Goal: Browse casually

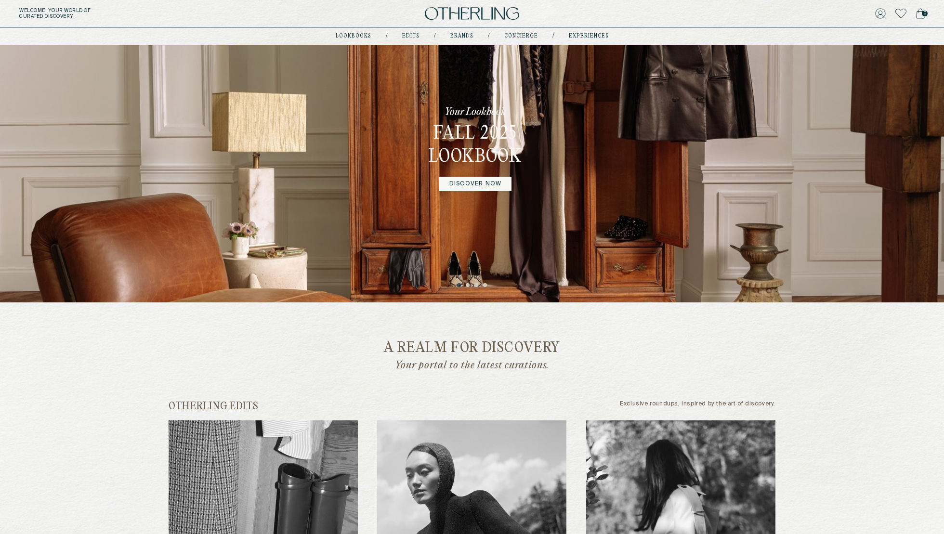
scroll to position [58, 0]
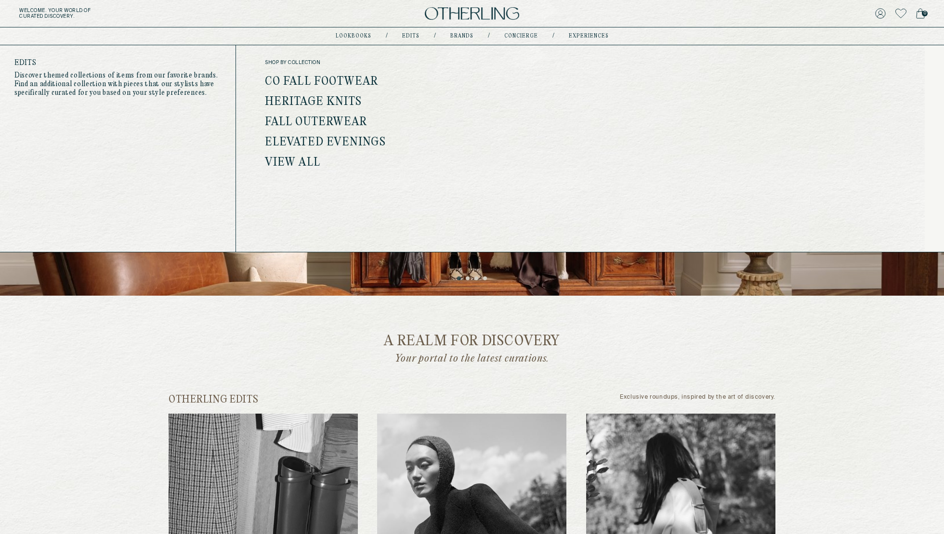
click at [312, 165] on link "View all" at bounding box center [292, 163] width 55 height 13
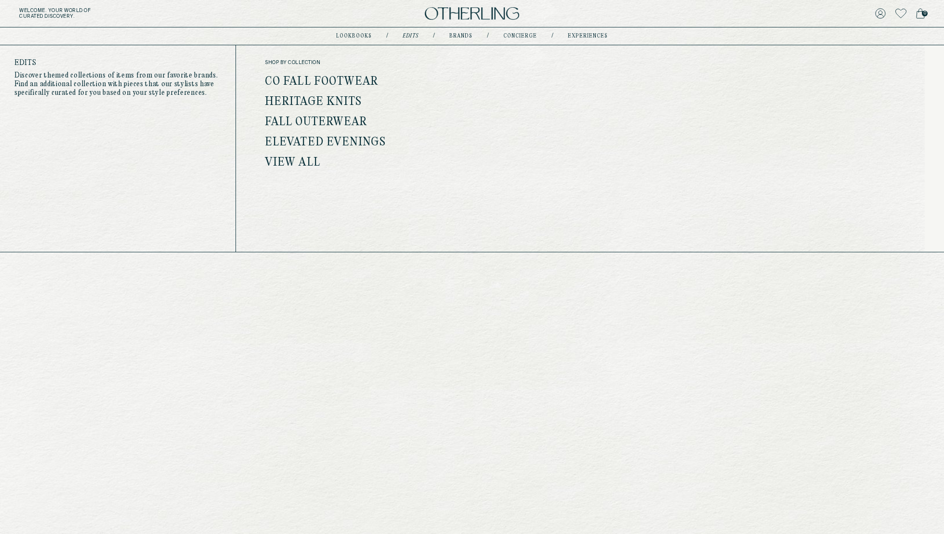
click at [294, 157] on link "View all" at bounding box center [292, 163] width 55 height 13
click at [265, 157] on link "View all" at bounding box center [292, 163] width 55 height 13
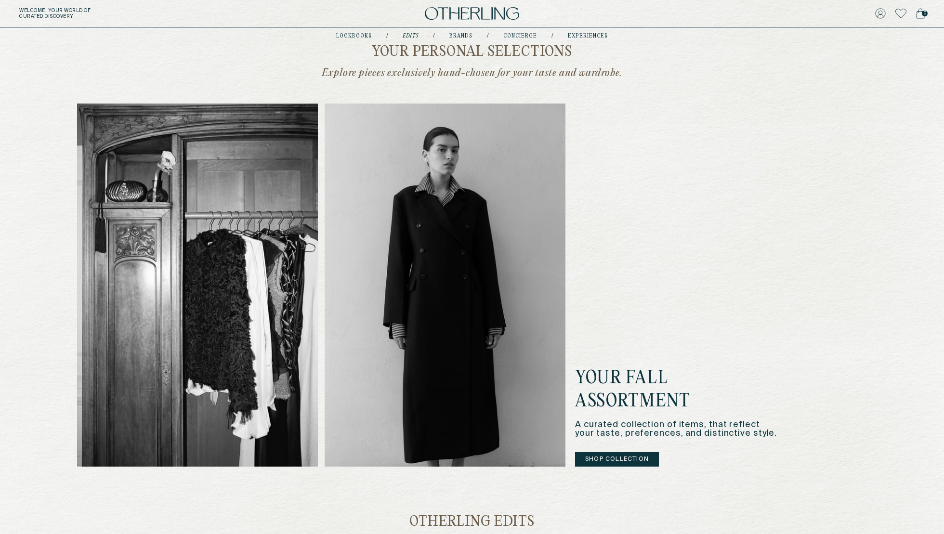
scroll to position [219, 0]
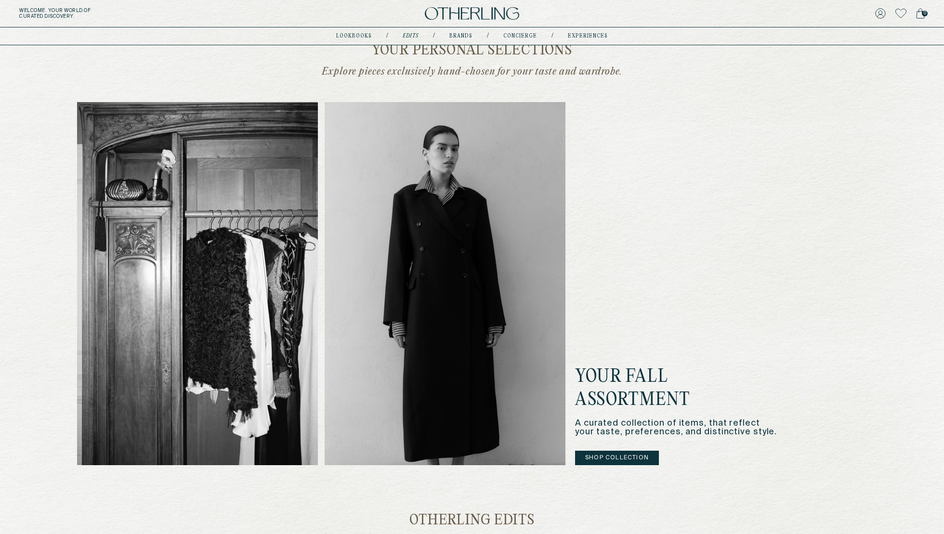
click at [621, 459] on button "Shop Collection" at bounding box center [617, 458] width 84 height 14
click at [624, 456] on button "Shop Collection" at bounding box center [617, 458] width 84 height 14
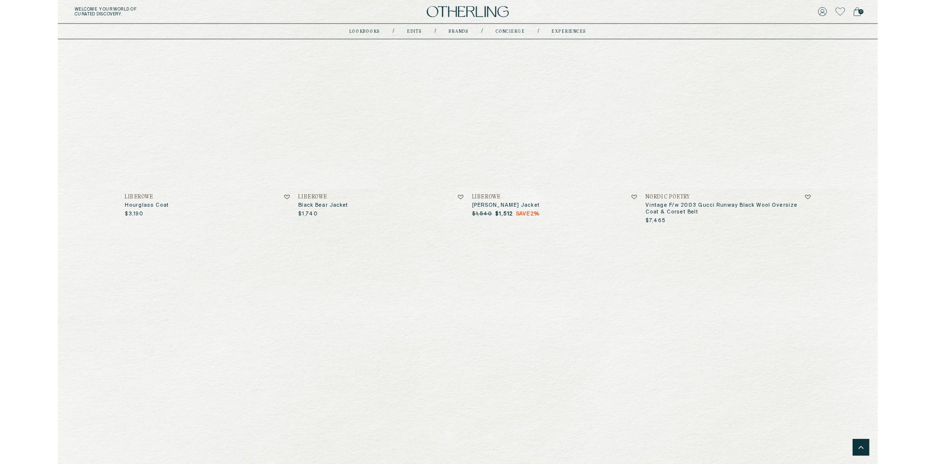
scroll to position [1455, 0]
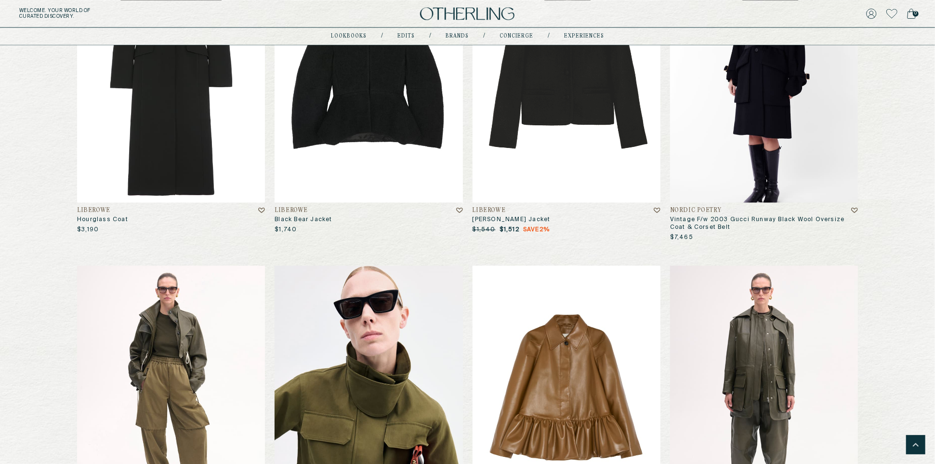
click at [353, 2] on div "Welcome . Your world of curated discovery. 0" at bounding box center [467, 13] width 935 height 27
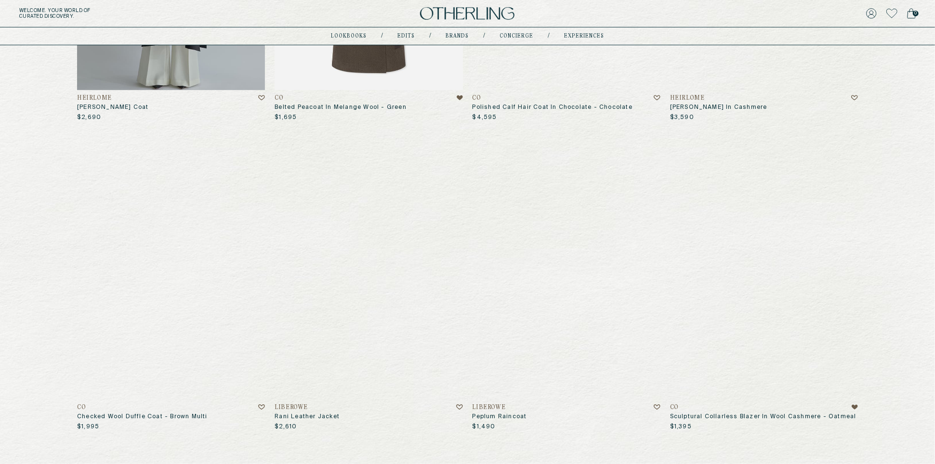
scroll to position [0, 0]
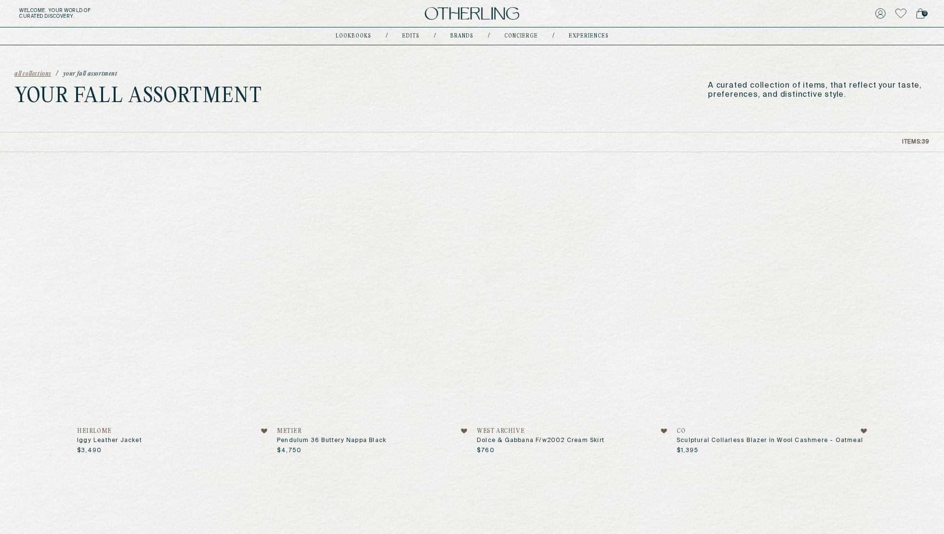
scroll to position [56, 0]
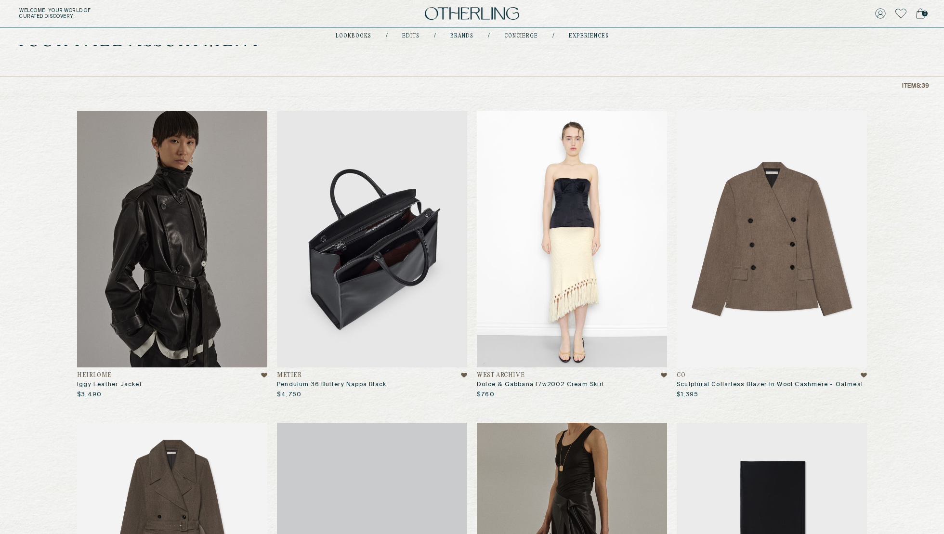
click at [346, 207] on img at bounding box center [372, 239] width 190 height 257
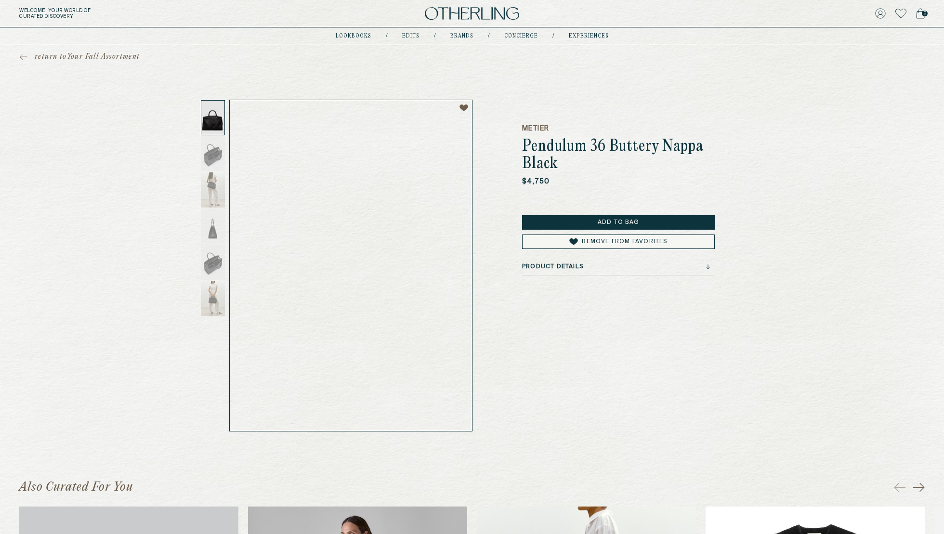
scroll to position [26, 0]
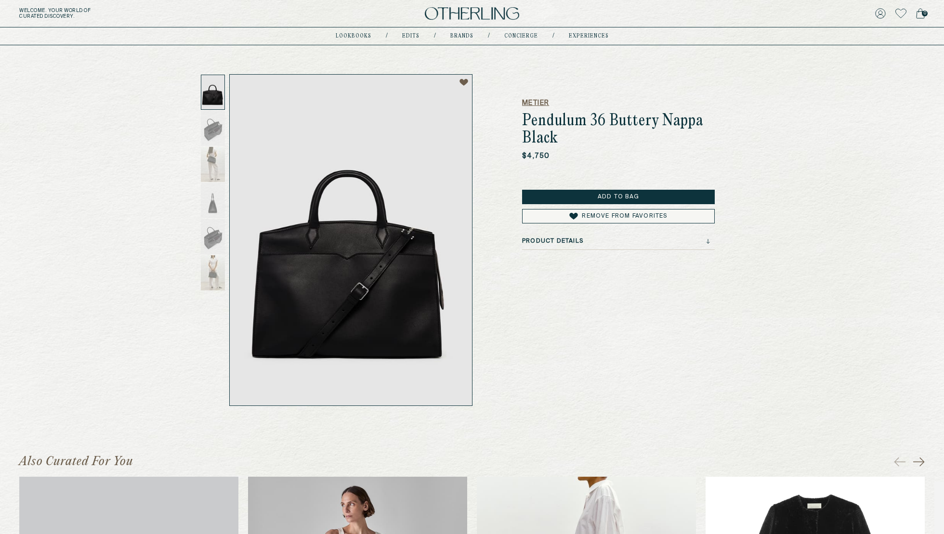
click at [542, 105] on h5 "Metier" at bounding box center [618, 103] width 193 height 10
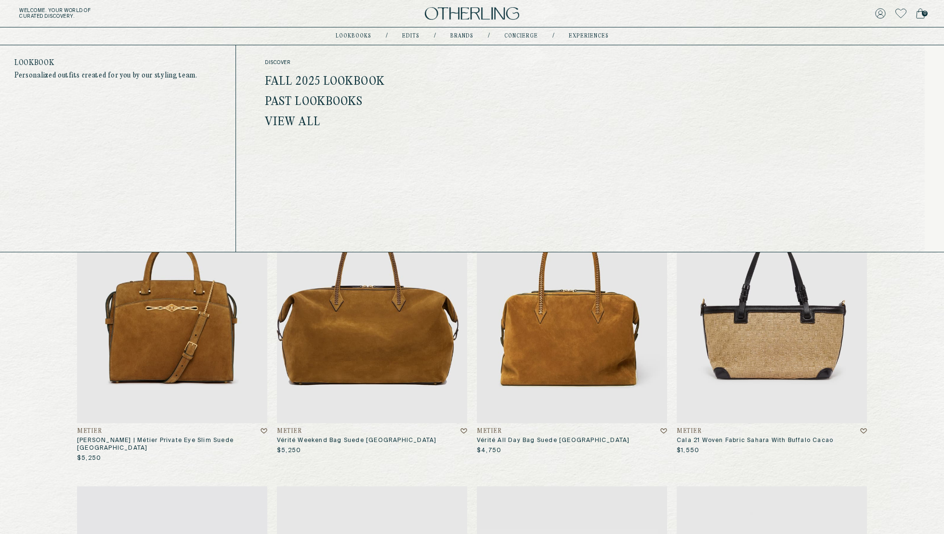
click at [348, 78] on link "Fall 2025 Lookbook" at bounding box center [325, 82] width 120 height 13
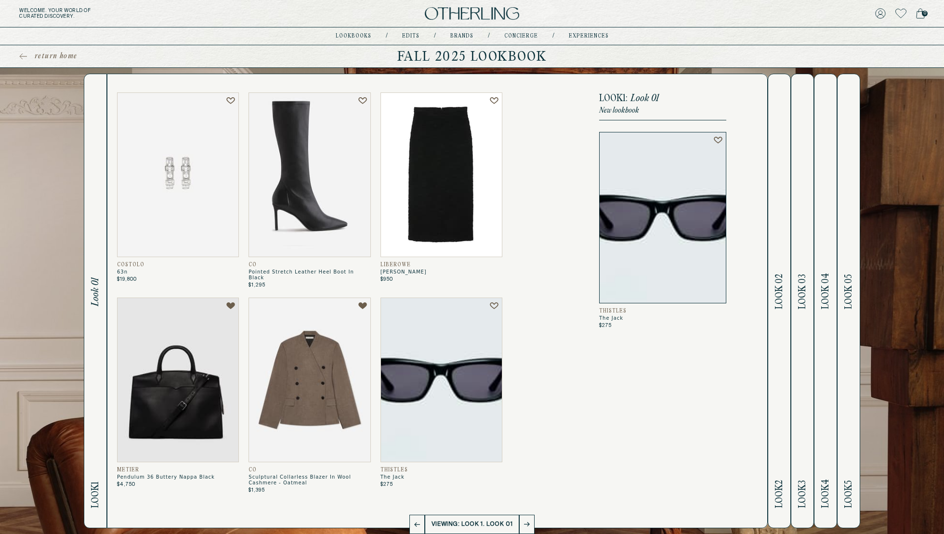
click at [786, 393] on button "Look 2 Look 02" at bounding box center [779, 301] width 23 height 455
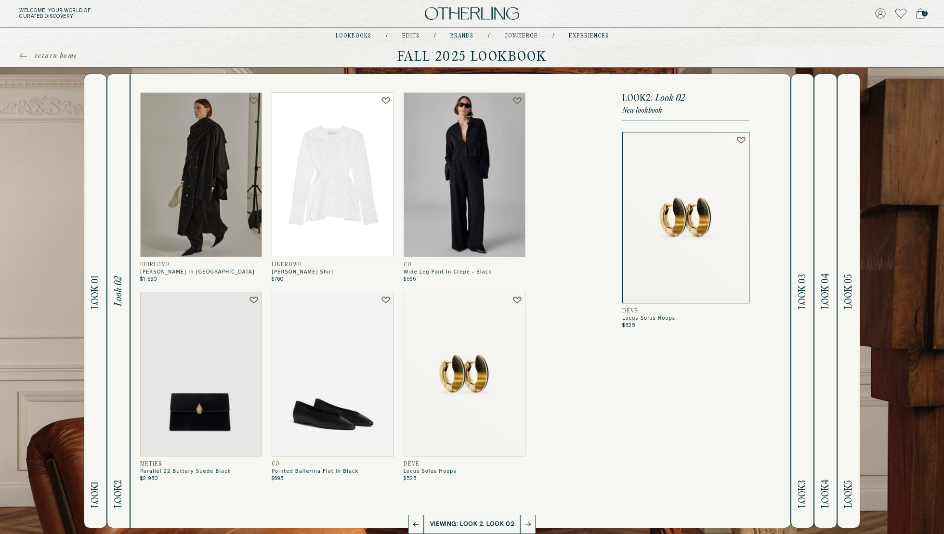
click at [805, 284] on span "Look 03" at bounding box center [802, 291] width 11 height 35
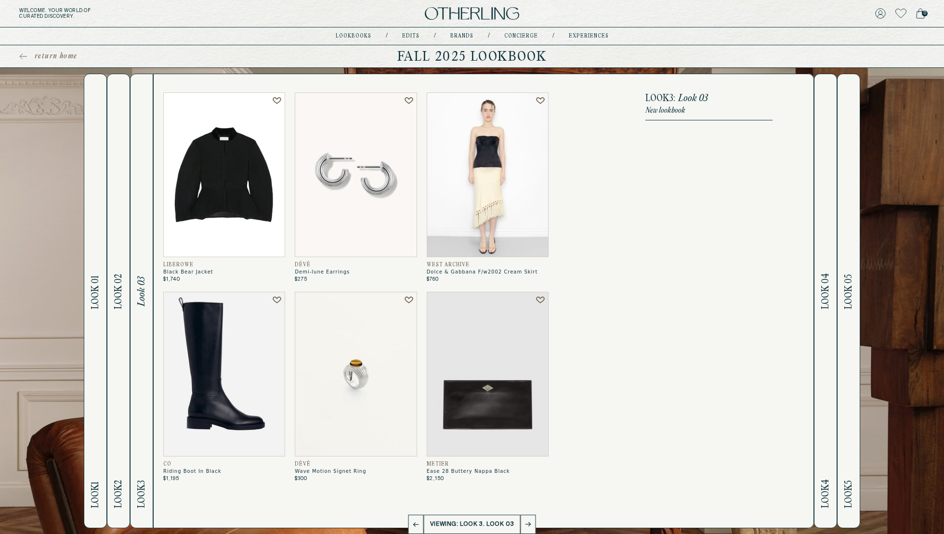
click at [824, 310] on h2 "Look 4 Look 04" at bounding box center [825, 301] width 11 height 454
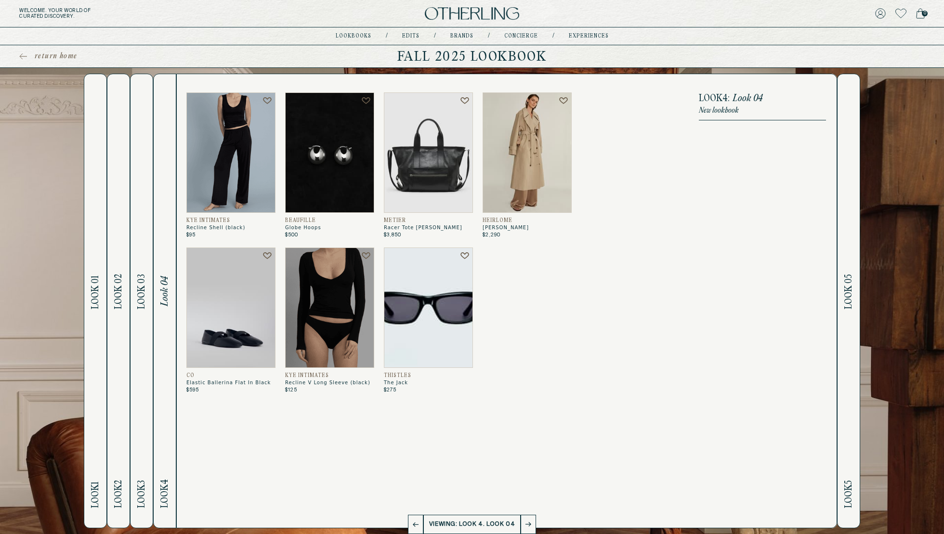
click at [853, 292] on span "Look 05" at bounding box center [848, 291] width 11 height 35
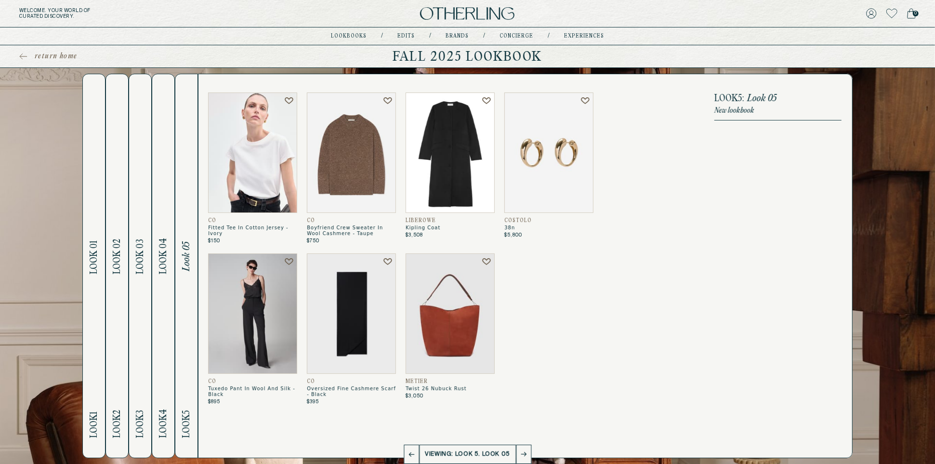
click at [289, 98] on icon at bounding box center [289, 100] width 9 height 7
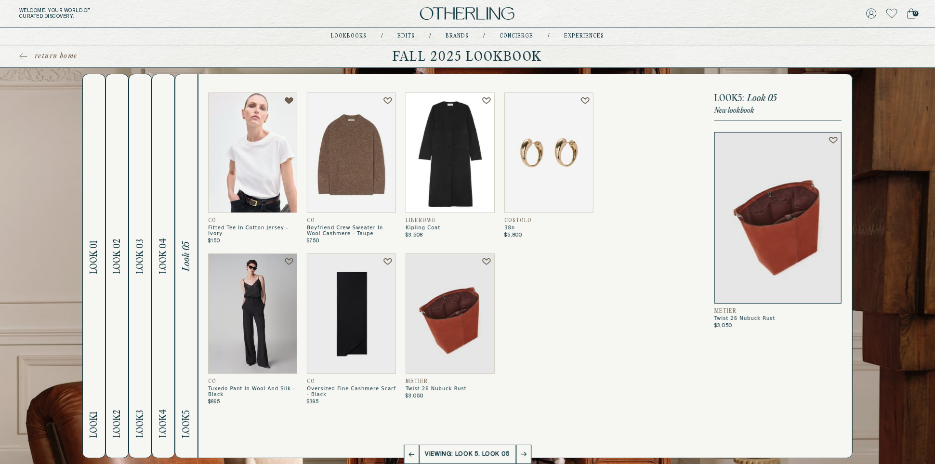
click at [437, 312] on img at bounding box center [450, 313] width 89 height 120
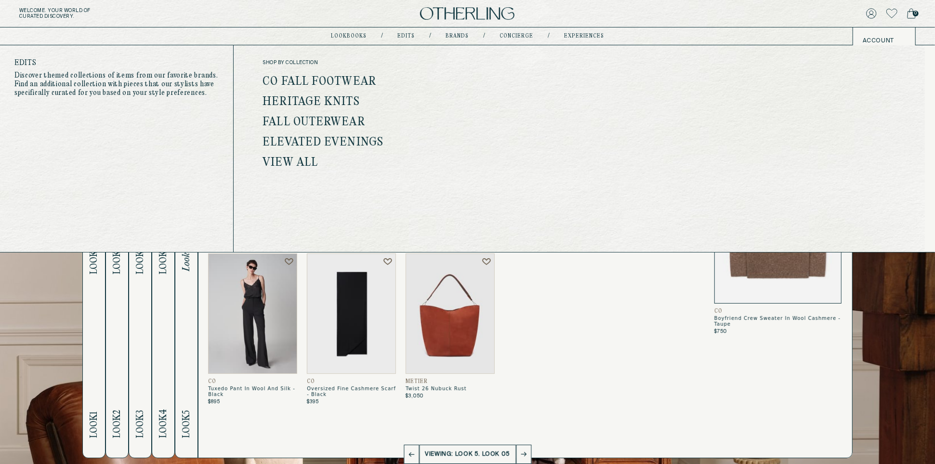
click at [329, 96] on link "Heritage Knits" at bounding box center [311, 102] width 97 height 13
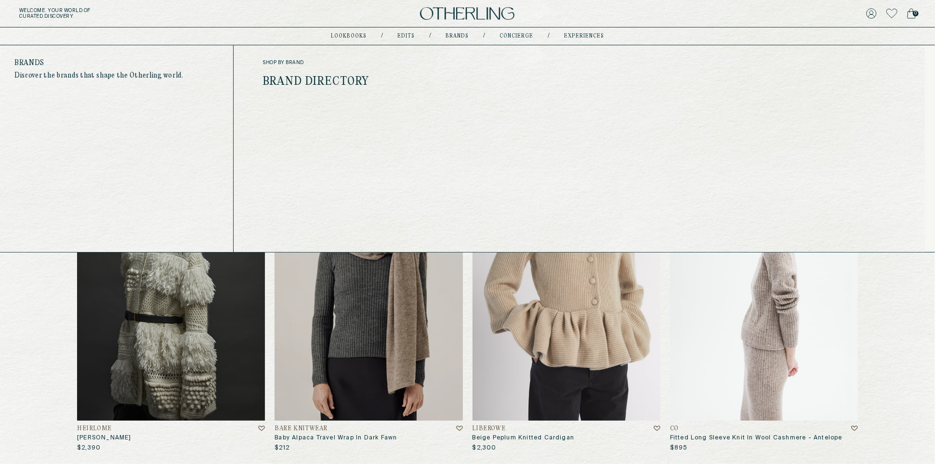
click at [300, 80] on link "Brand Directory" at bounding box center [316, 82] width 106 height 13
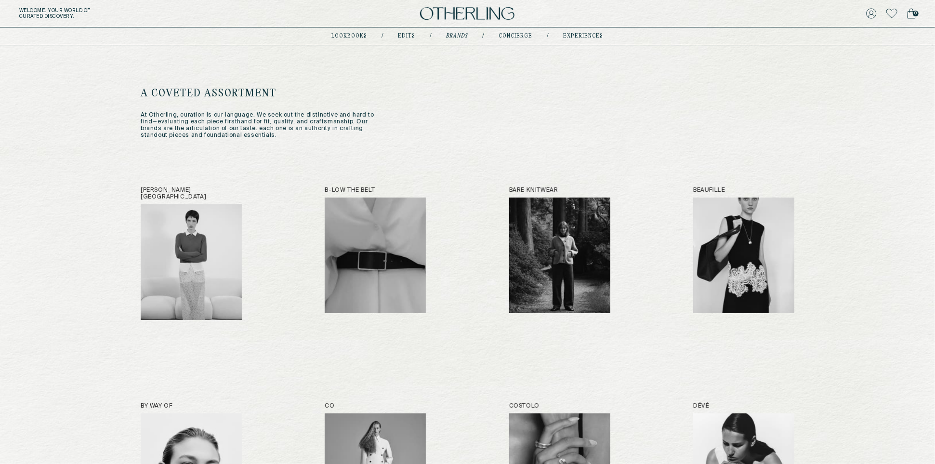
click at [475, 12] on img at bounding box center [467, 13] width 94 height 13
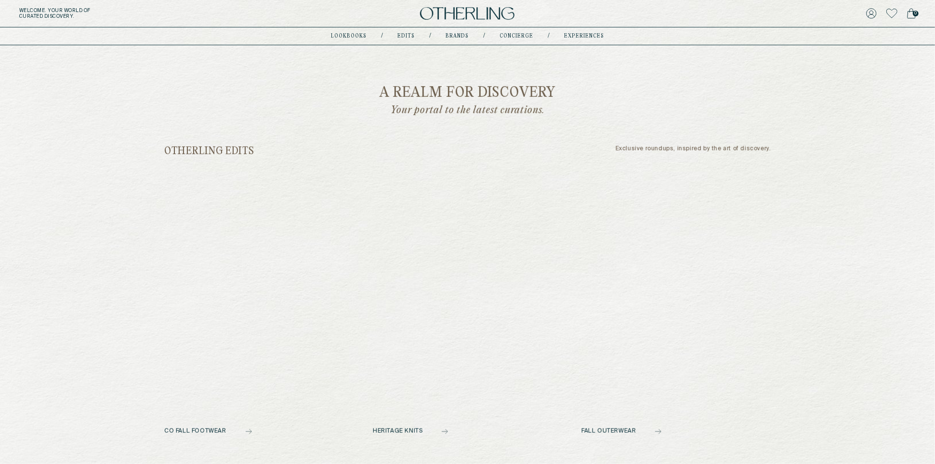
scroll to position [302, 0]
